Goal: Task Accomplishment & Management: Manage account settings

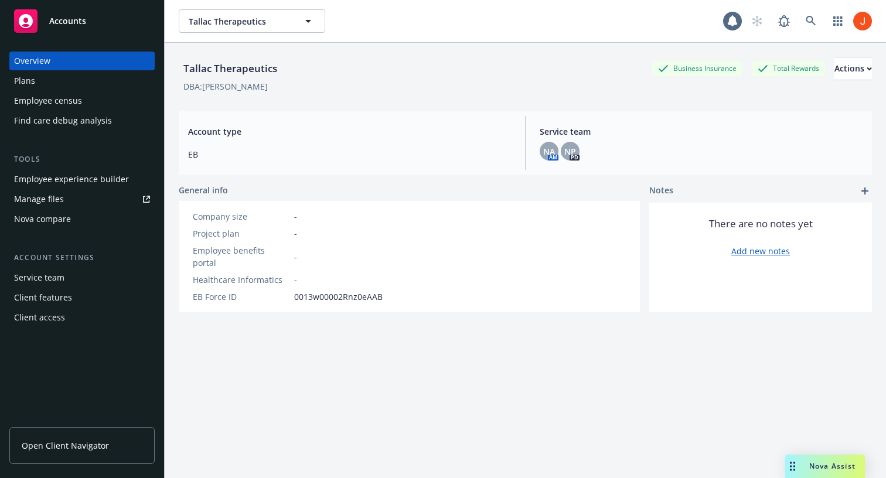
click at [71, 90] on div "Overview Plans Employee census Find care debug analysis" at bounding box center [81, 91] width 145 height 78
click at [54, 84] on div "Plans" at bounding box center [82, 80] width 136 height 19
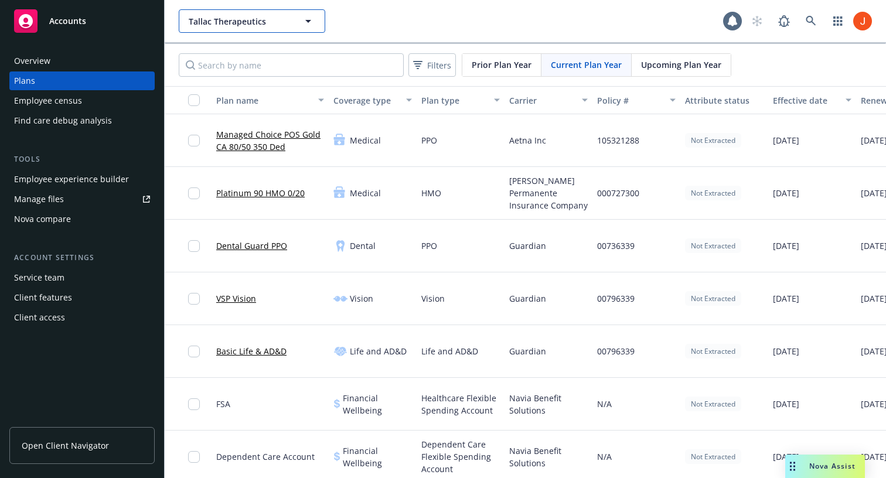
click at [250, 20] on span "Tallac Therapeutics" at bounding box center [239, 21] width 101 height 12
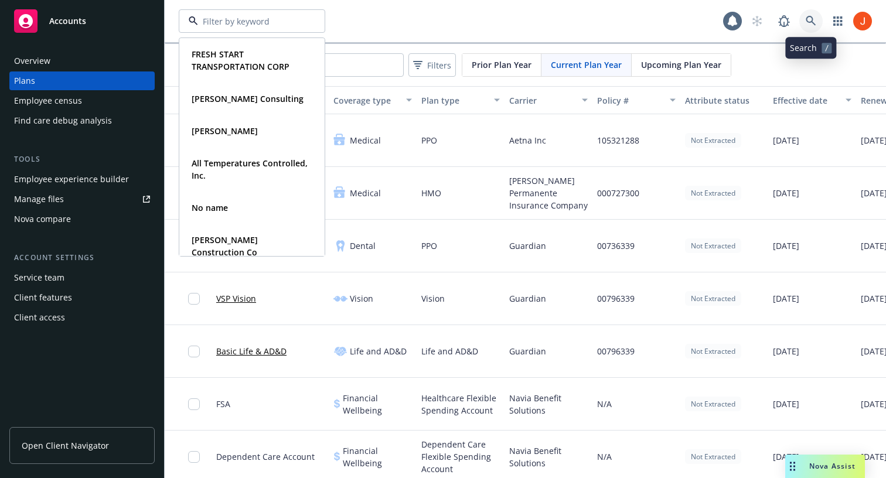
click at [815, 17] on icon at bounding box center [810, 21] width 11 height 11
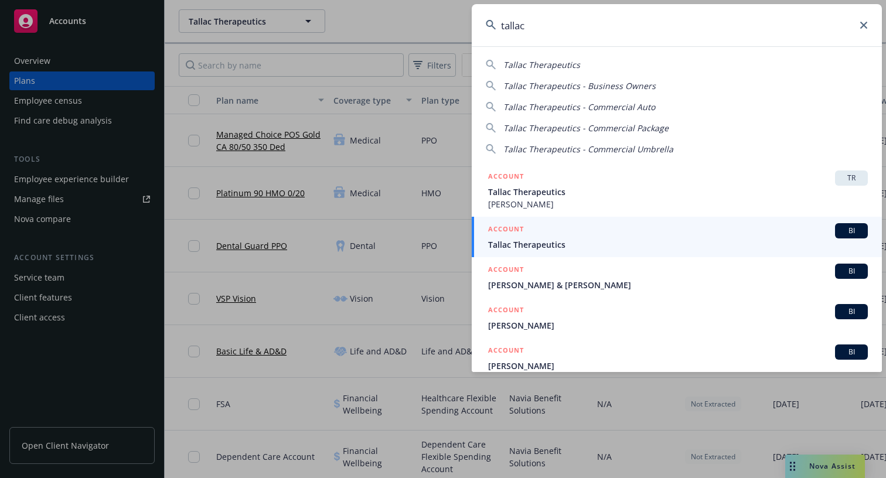
type input "tallac"
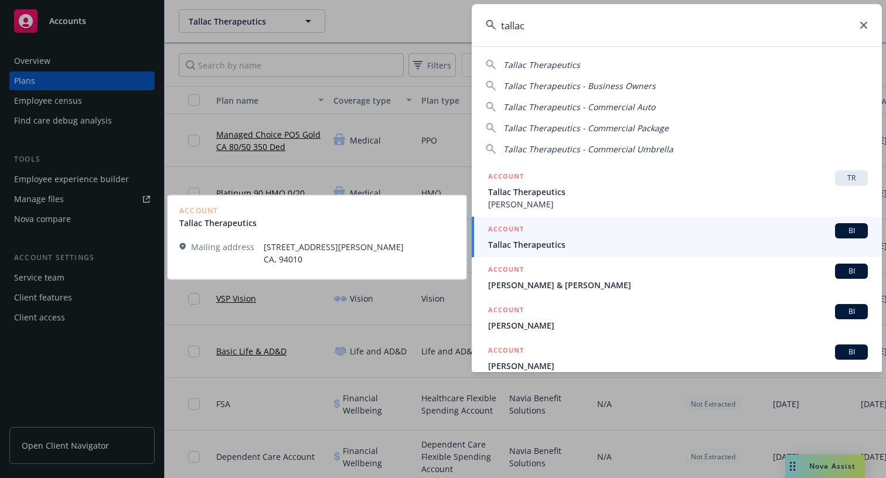
click at [575, 239] on span "Tallac Therapeutics" at bounding box center [678, 244] width 380 height 12
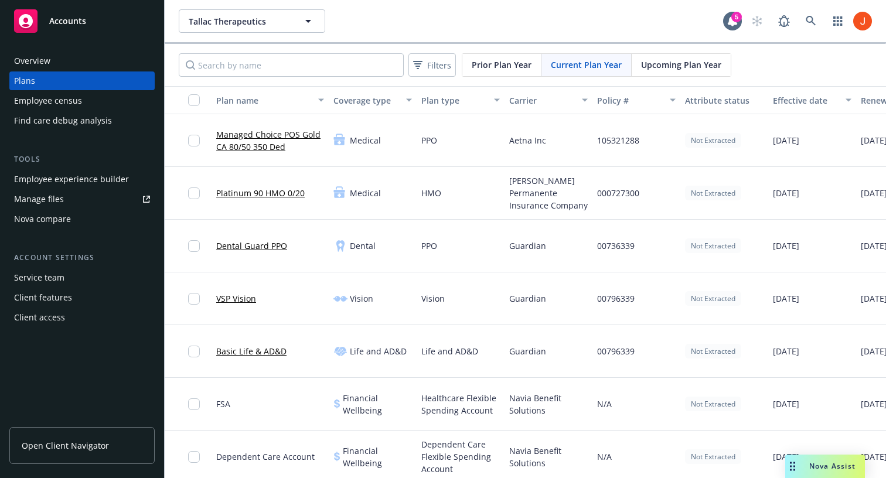
click at [86, 281] on div "Service team" at bounding box center [82, 277] width 136 height 19
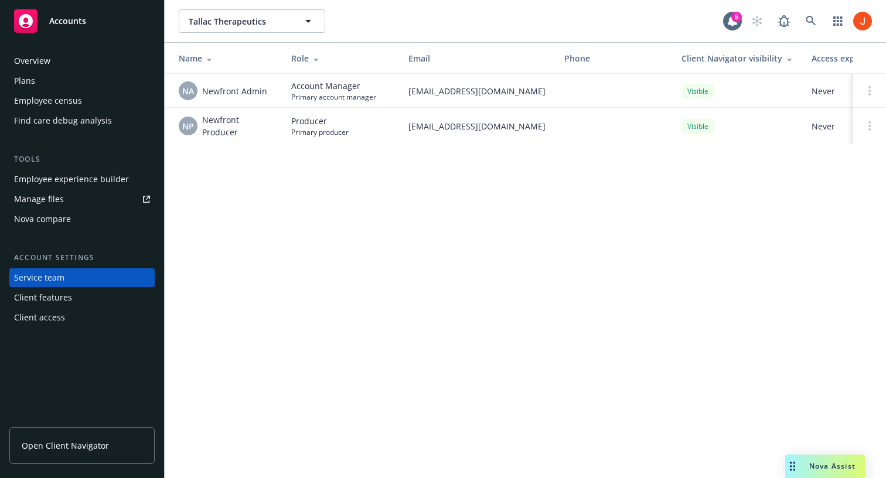
click at [47, 61] on div "Overview" at bounding box center [32, 61] width 36 height 19
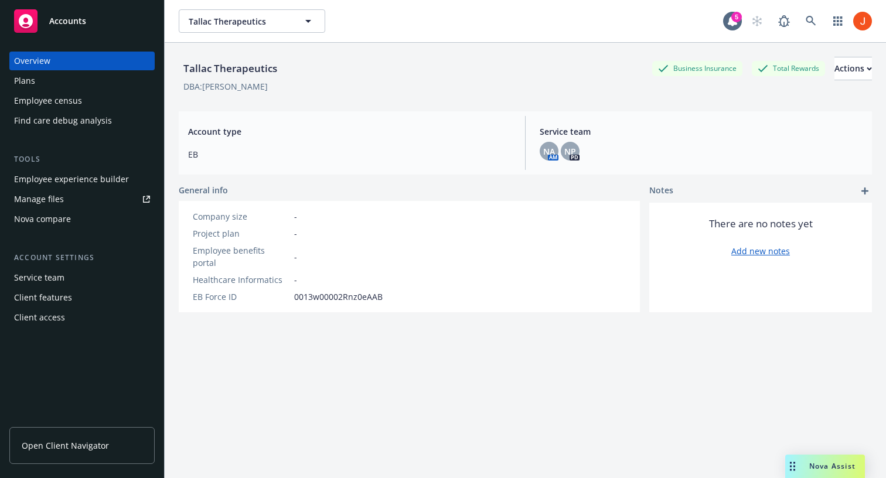
click at [65, 278] on div "Service team" at bounding box center [82, 277] width 136 height 19
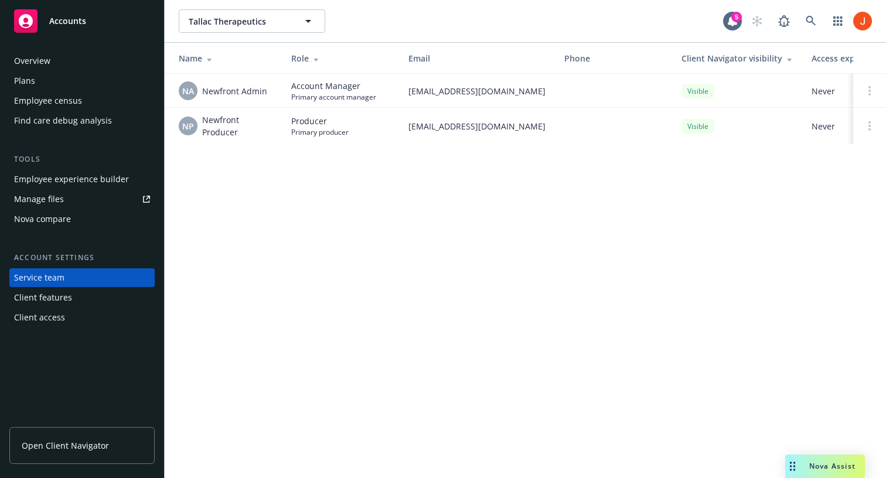
click at [39, 61] on div "Overview" at bounding box center [32, 61] width 36 height 19
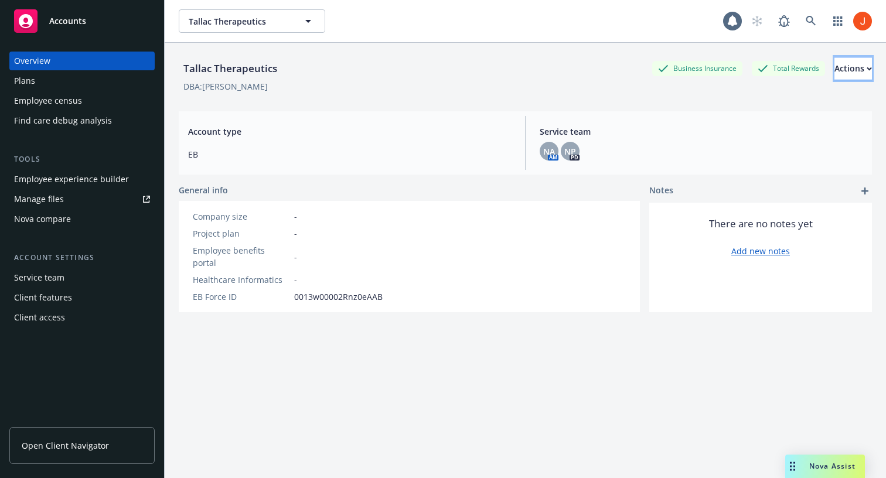
click at [839, 73] on div "Actions" at bounding box center [852, 68] width 37 height 22
click at [802, 143] on link "Archive account" at bounding box center [808, 143] width 125 height 23
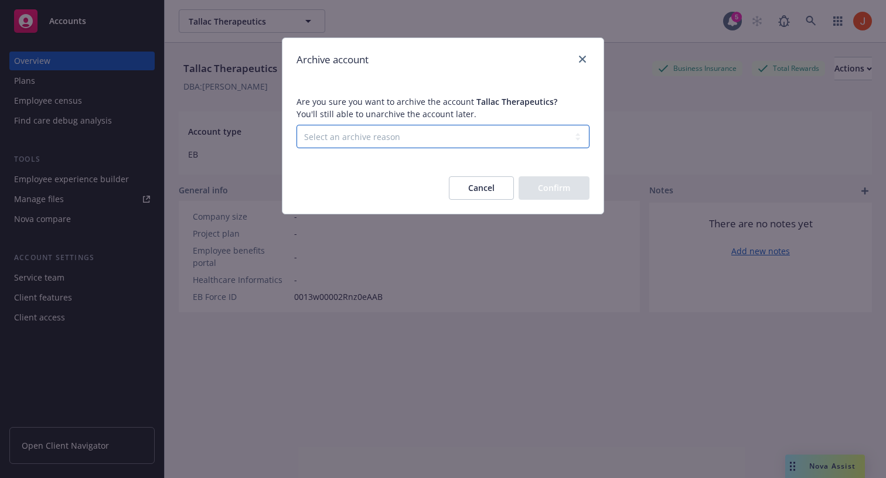
click at [472, 139] on select "Select an archive reason Client declined proposal Client went out of business C…" at bounding box center [442, 136] width 293 height 23
select select "LOST_TO_BOR"
click at [296, 125] on select "Select an archive reason Client declined proposal Client went out of business C…" at bounding box center [442, 136] width 293 height 23
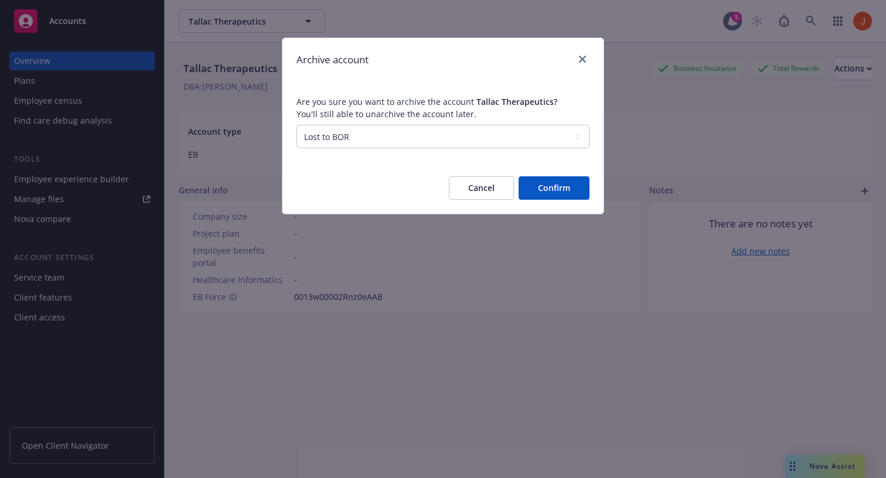
click at [568, 196] on button "Confirm" at bounding box center [553, 187] width 71 height 23
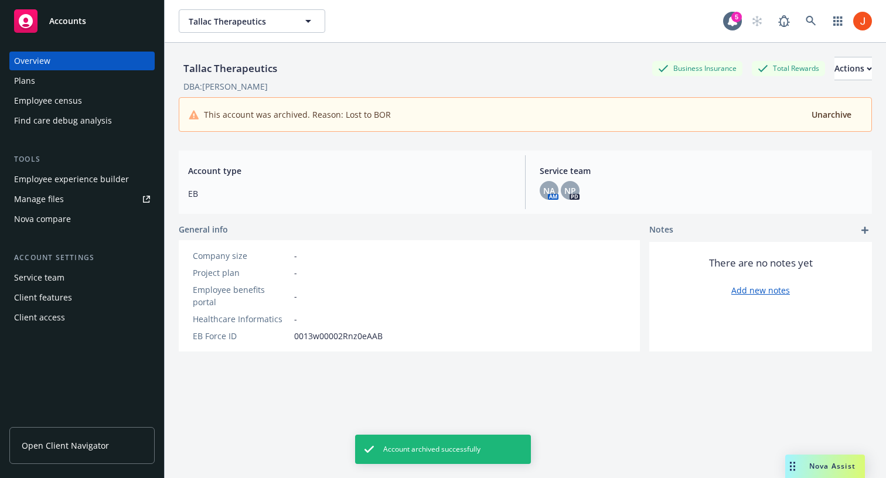
click at [437, 196] on span "EB" at bounding box center [349, 193] width 323 height 12
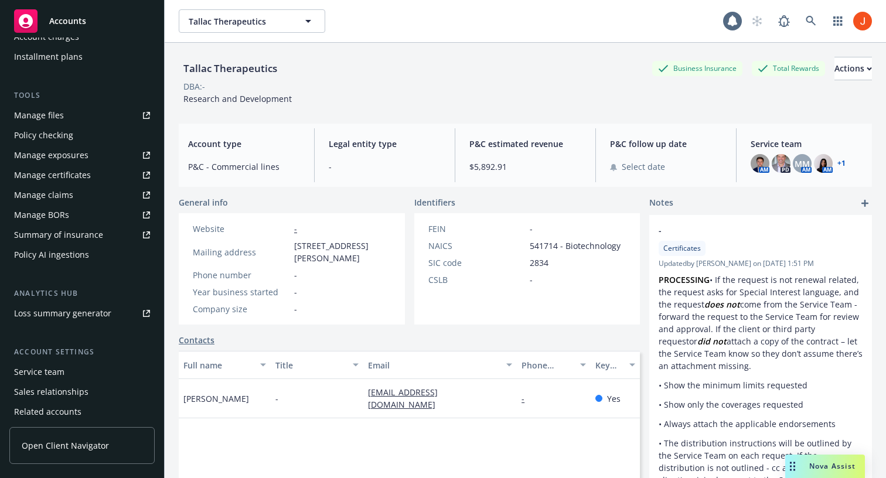
scroll to position [325, 0]
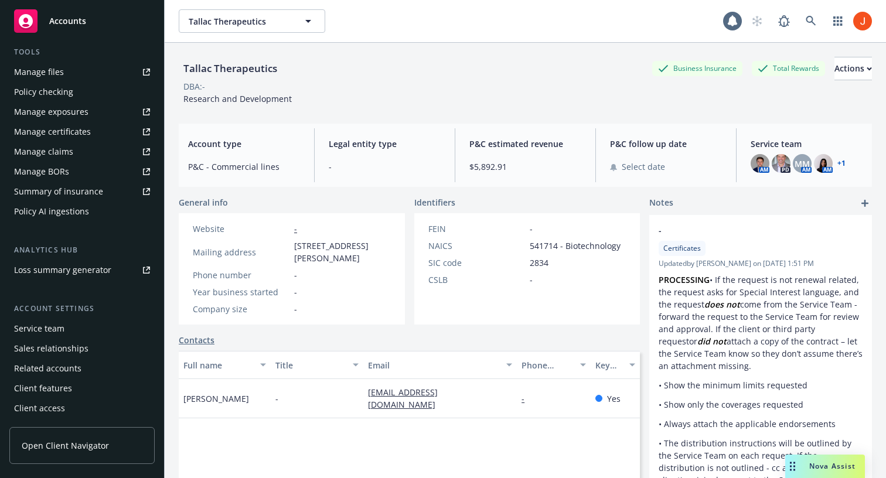
click at [76, 331] on div "Service team" at bounding box center [82, 328] width 136 height 19
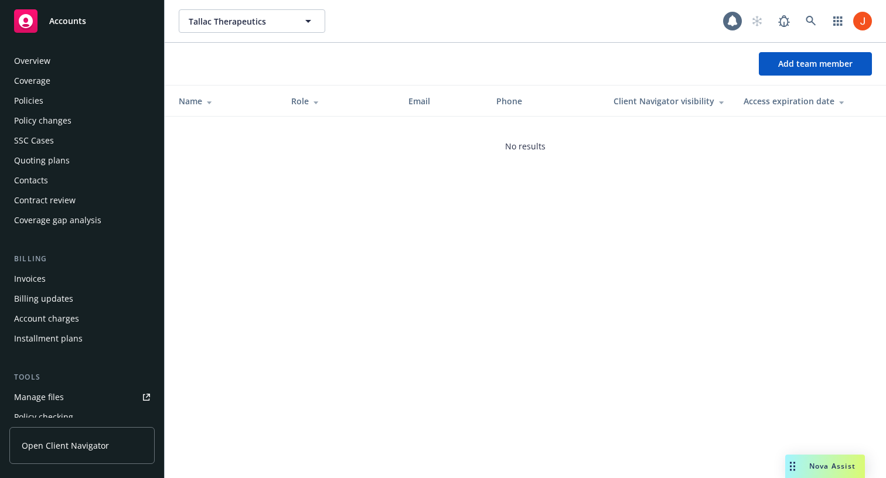
scroll to position [325, 0]
